Goal: Transaction & Acquisition: Purchase product/service

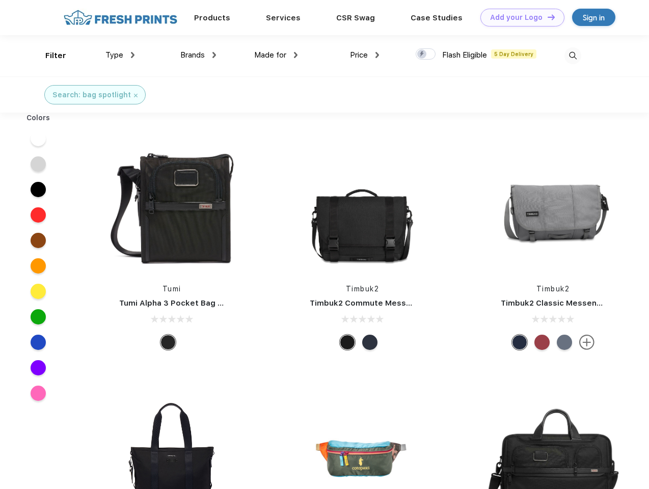
click at [518, 17] on link "Add your Logo Design Tool" at bounding box center [522, 18] width 84 height 18
click at [0, 0] on div "Design Tool" at bounding box center [0, 0] width 0 height 0
click at [546, 17] on link "Add your Logo Design Tool" at bounding box center [522, 18] width 84 height 18
click at [49, 56] on div "Filter" at bounding box center [55, 56] width 21 height 12
click at [120, 55] on span "Type" at bounding box center [114, 54] width 18 height 9
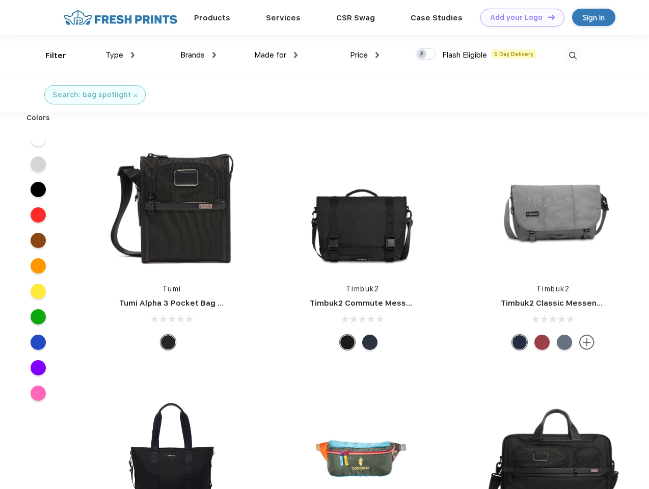
click at [198, 55] on span "Brands" at bounding box center [192, 54] width 24 height 9
click at [276, 55] on span "Made for" at bounding box center [270, 54] width 32 height 9
click at [365, 55] on span "Price" at bounding box center [359, 54] width 18 height 9
click at [426, 54] on div at bounding box center [425, 53] width 20 height 11
click at [422, 54] on input "checkbox" at bounding box center [418, 51] width 7 height 7
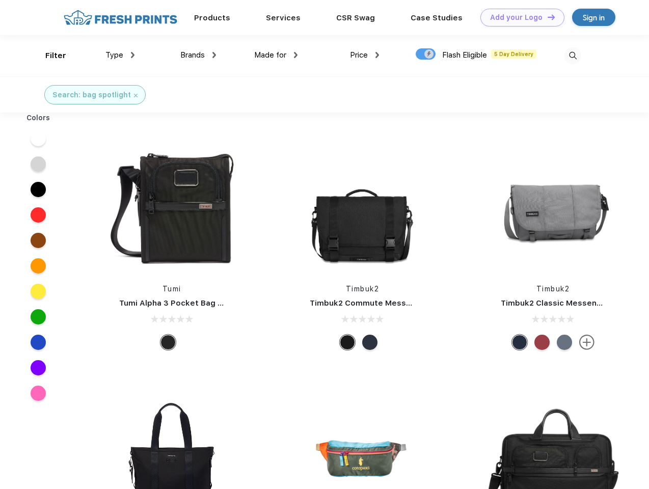
checkbox input "true"
